Goal: Task Accomplishment & Management: Complete application form

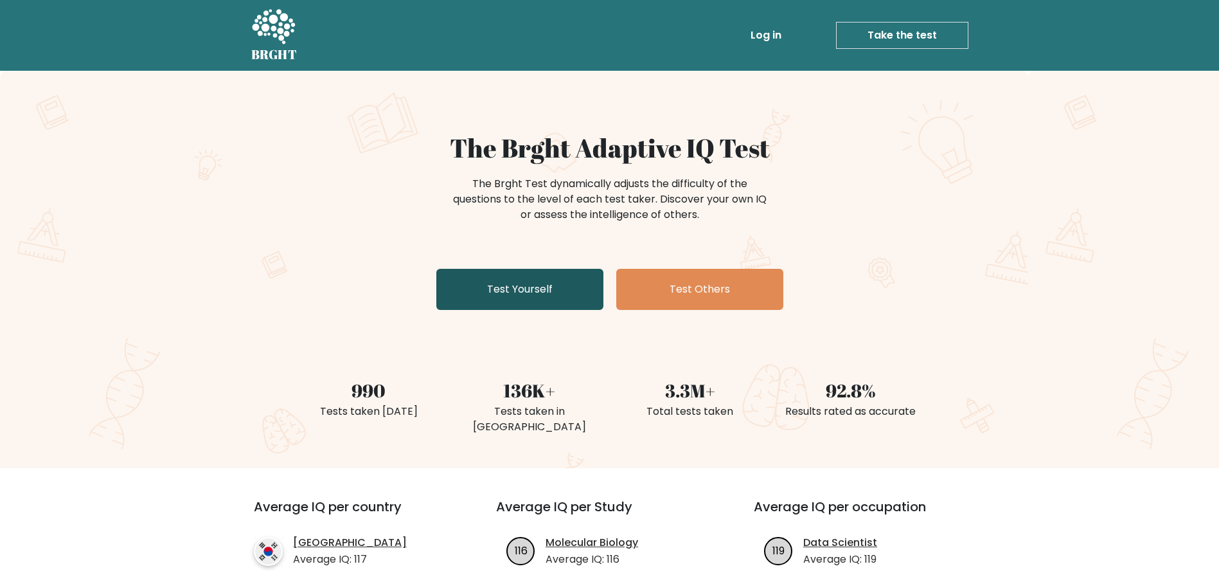
click at [526, 298] on link "Test Yourself" at bounding box center [519, 289] width 167 height 41
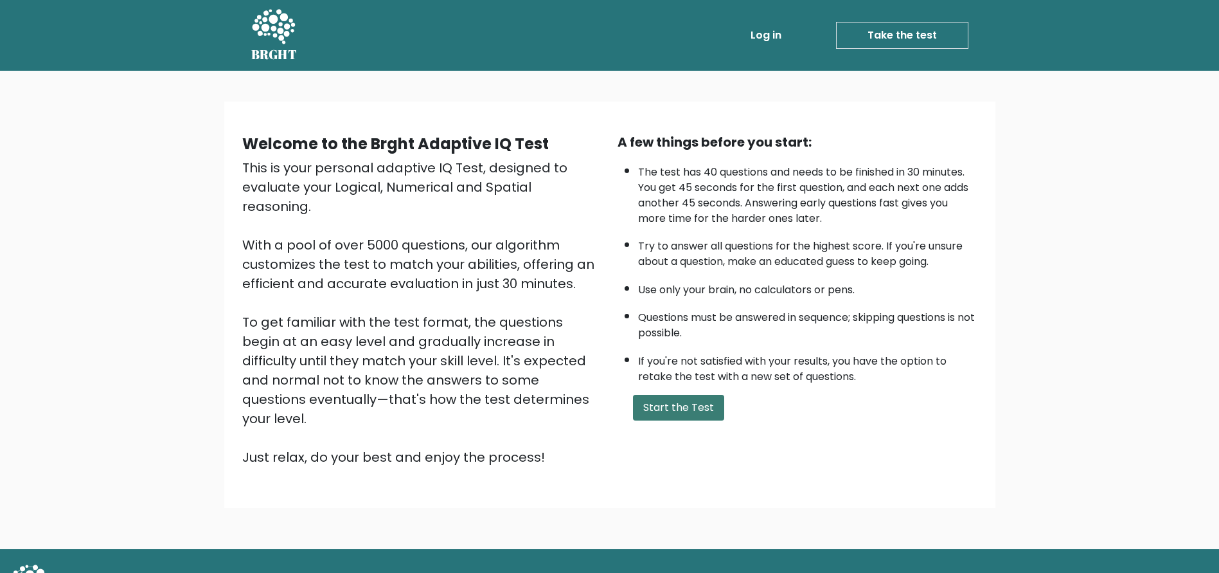
click at [656, 401] on button "Start the Test" at bounding box center [678, 408] width 91 height 26
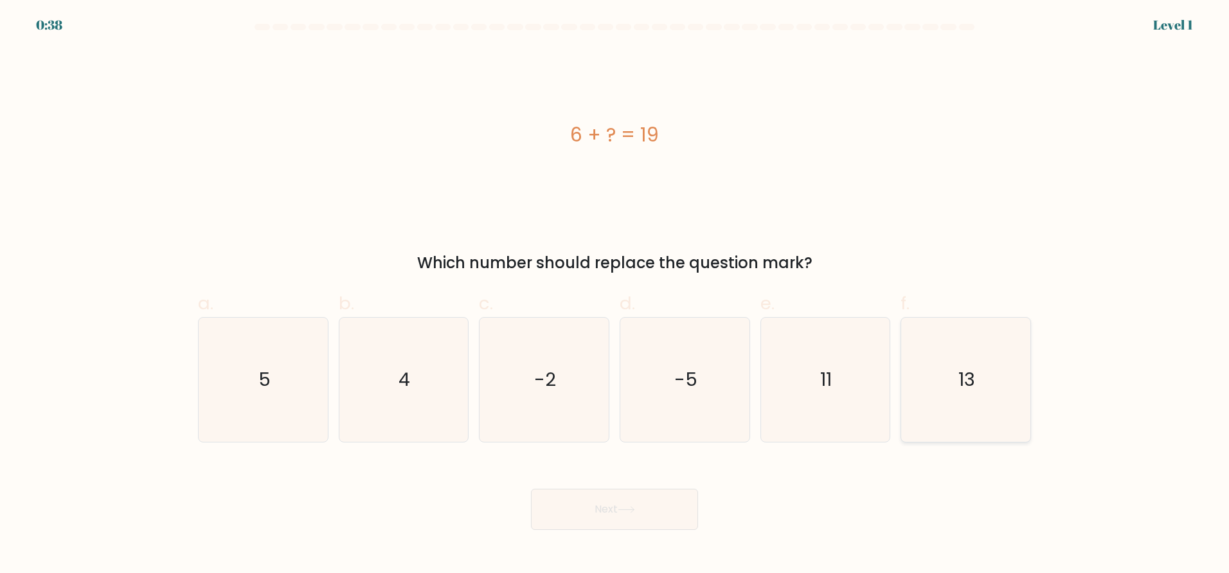
click at [936, 358] on icon "13" at bounding box center [966, 380] width 124 height 124
click at [615, 295] on input "f. 13" at bounding box center [614, 291] width 1 height 8
radio input "true"
click at [641, 514] on button "Next" at bounding box center [614, 508] width 167 height 41
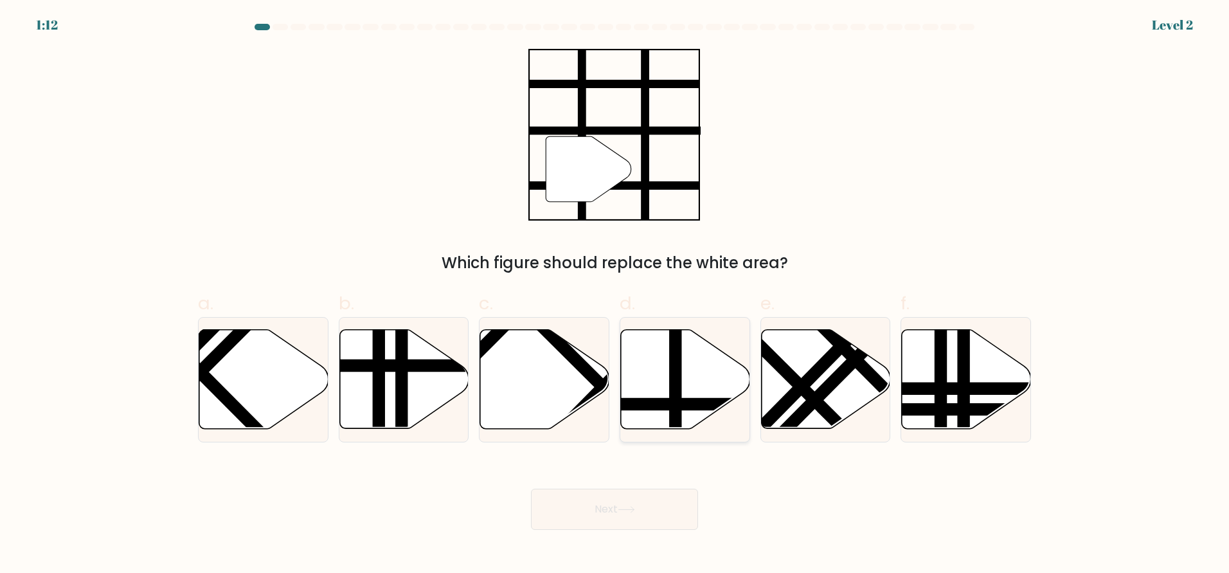
click at [687, 372] on icon at bounding box center [685, 378] width 129 height 99
click at [615, 295] on input "d." at bounding box center [614, 291] width 1 height 8
radio input "true"
click at [580, 515] on button "Next" at bounding box center [614, 508] width 167 height 41
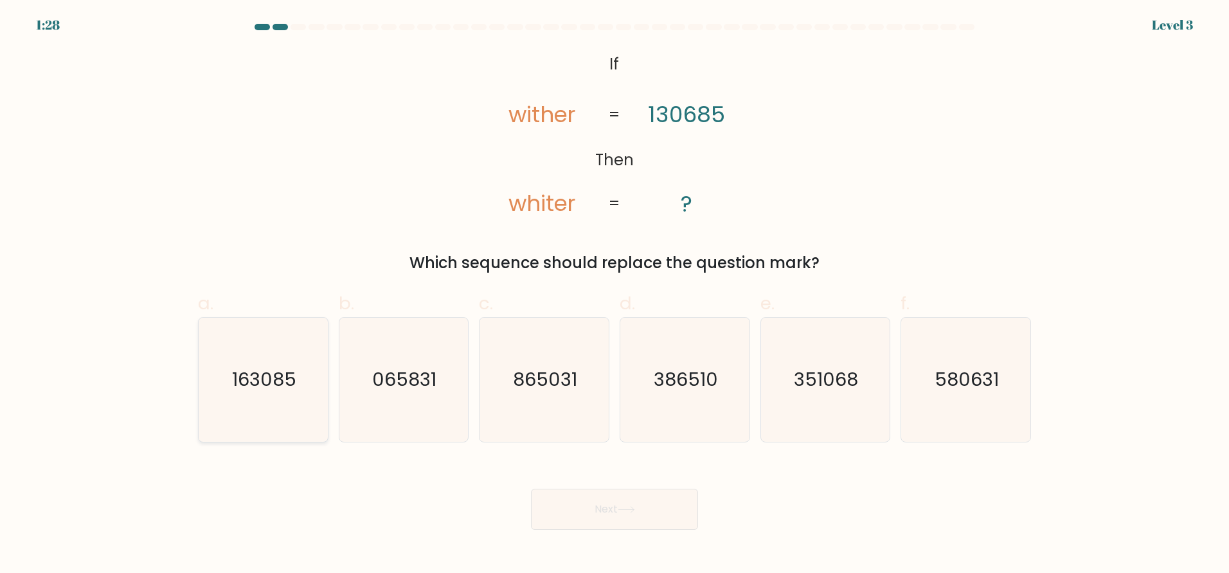
click at [235, 396] on icon "163085" at bounding box center [263, 380] width 124 height 124
click at [614, 295] on input "a. 163085" at bounding box center [614, 291] width 1 height 8
radio input "true"
click at [587, 506] on button "Next" at bounding box center [614, 508] width 167 height 41
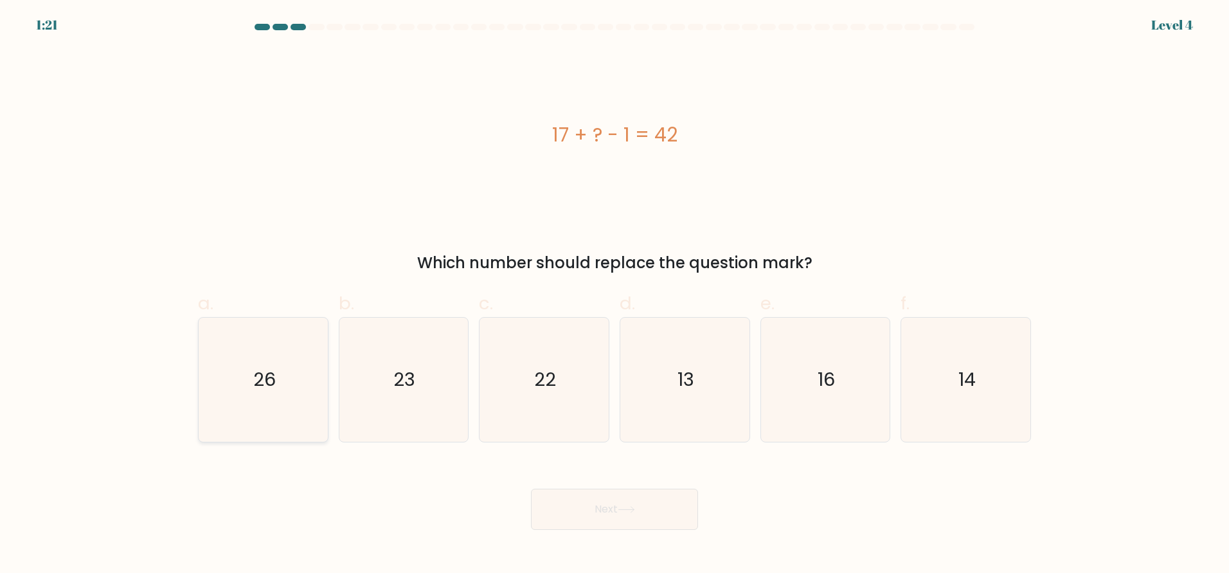
click at [258, 362] on icon "26" at bounding box center [263, 380] width 124 height 124
click at [614, 295] on input "a. 26" at bounding box center [614, 291] width 1 height 8
radio input "true"
click at [558, 516] on button "Next" at bounding box center [614, 508] width 167 height 41
